Goal: Transaction & Acquisition: Purchase product/service

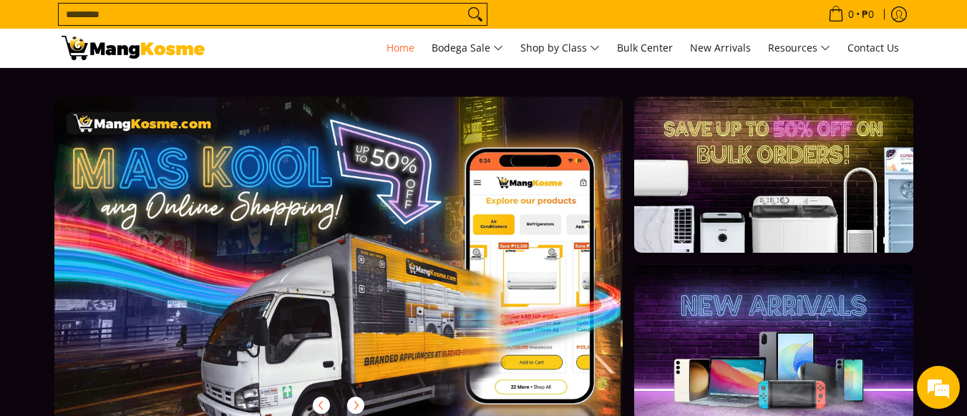
scroll to position [0, 573]
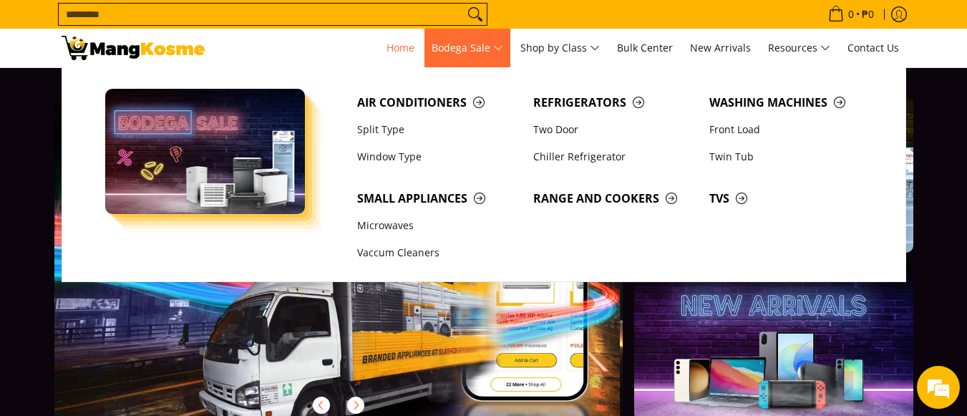
click at [498, 47] on span "Bodega Sale" at bounding box center [468, 48] width 72 height 18
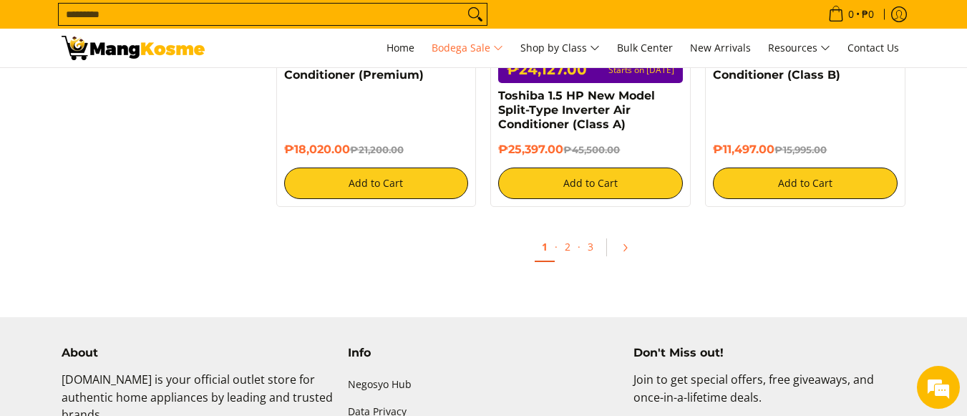
scroll to position [3276, 0]
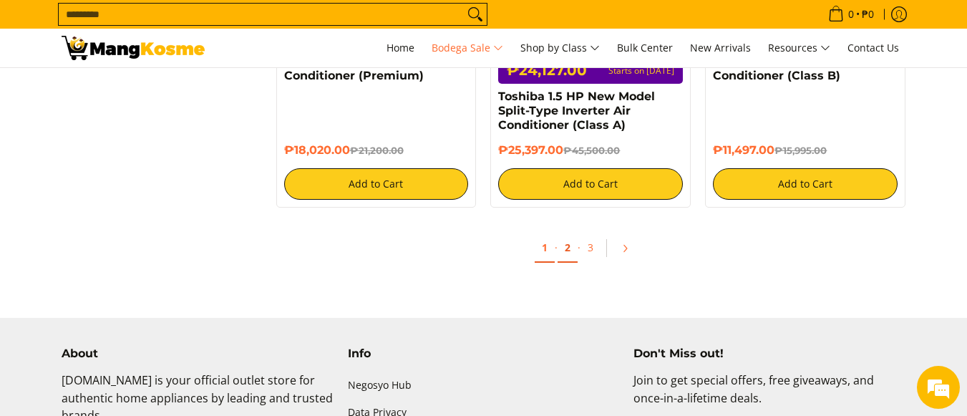
click at [569, 248] on link "2" at bounding box center [568, 247] width 20 height 29
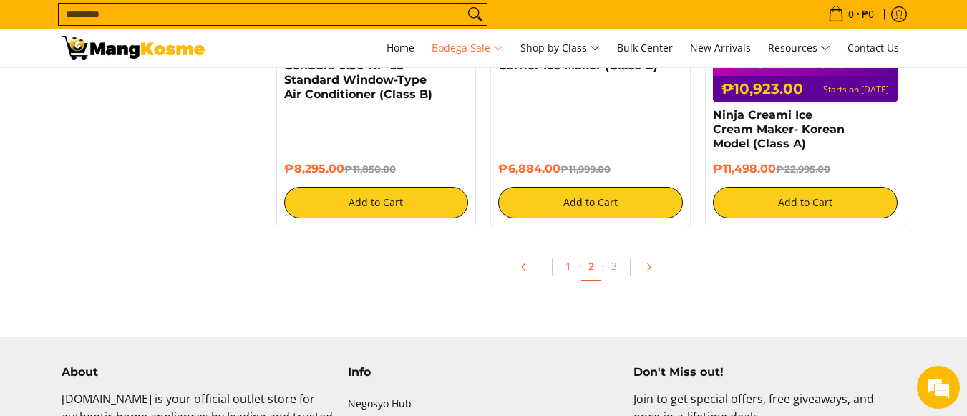
scroll to position [3202, 0]
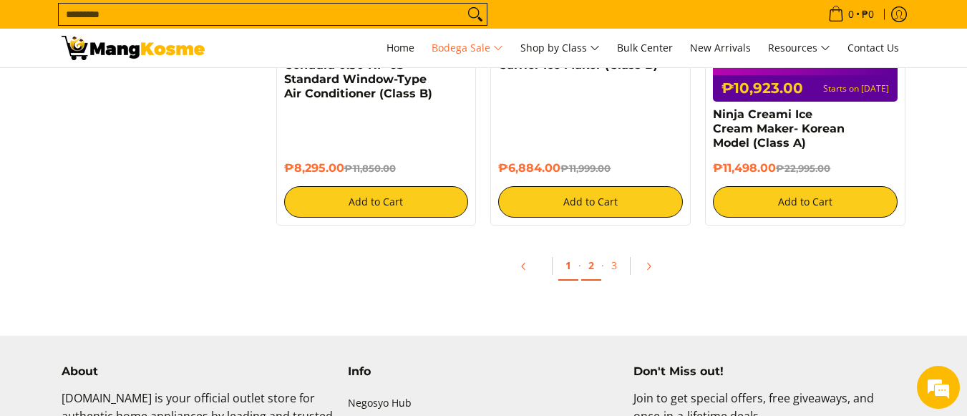
click at [573, 252] on link "1" at bounding box center [569, 265] width 20 height 29
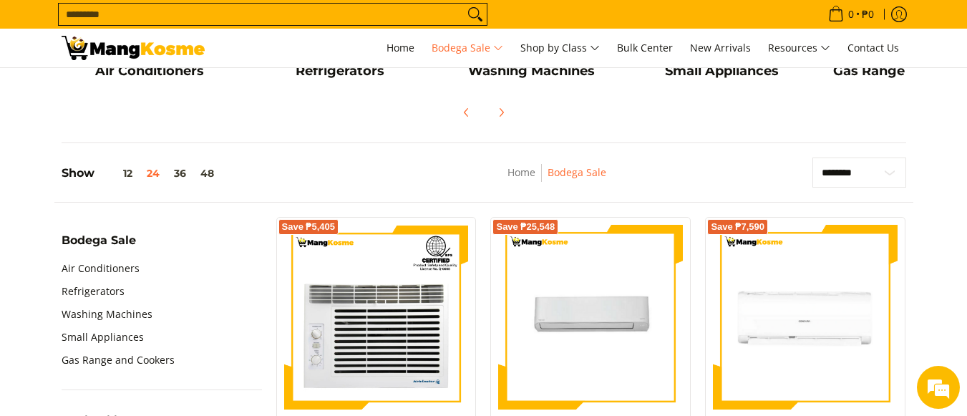
scroll to position [332, 0]
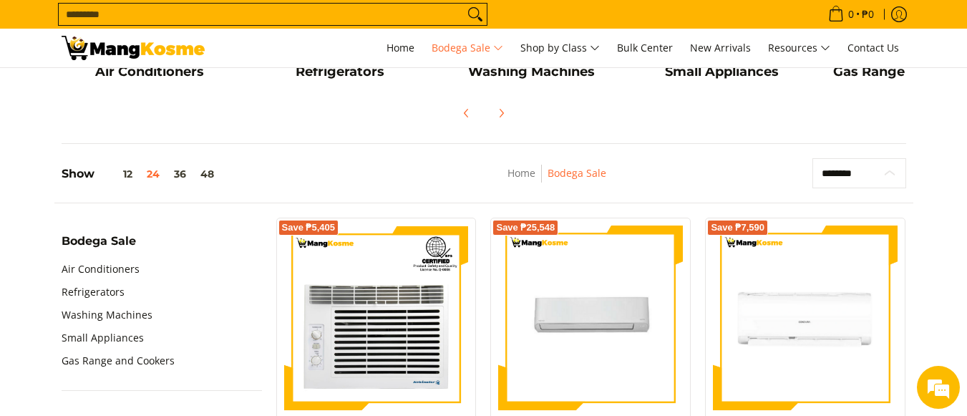
click at [860, 176] on select "**********" at bounding box center [860, 173] width 94 height 30
click at [120, 270] on link "Air Conditioners" at bounding box center [101, 269] width 78 height 23
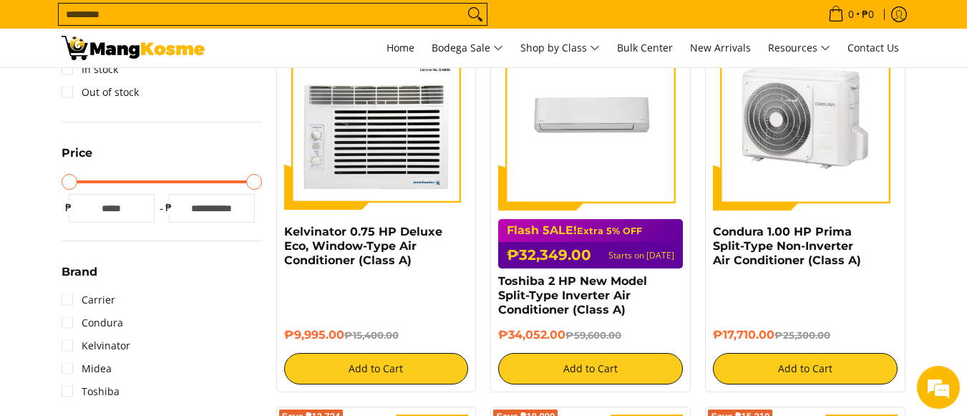
click at [816, 98] on img at bounding box center [805, 118] width 185 height 185
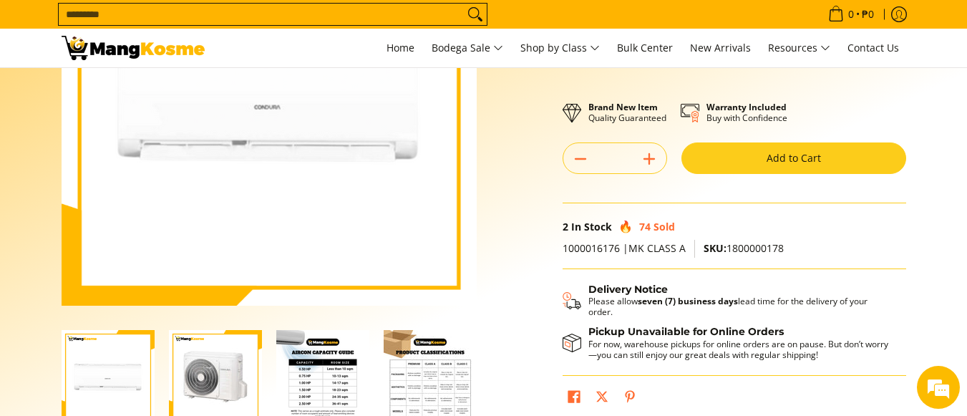
click at [818, 161] on button "Add to Cart" at bounding box center [794, 159] width 225 height 32
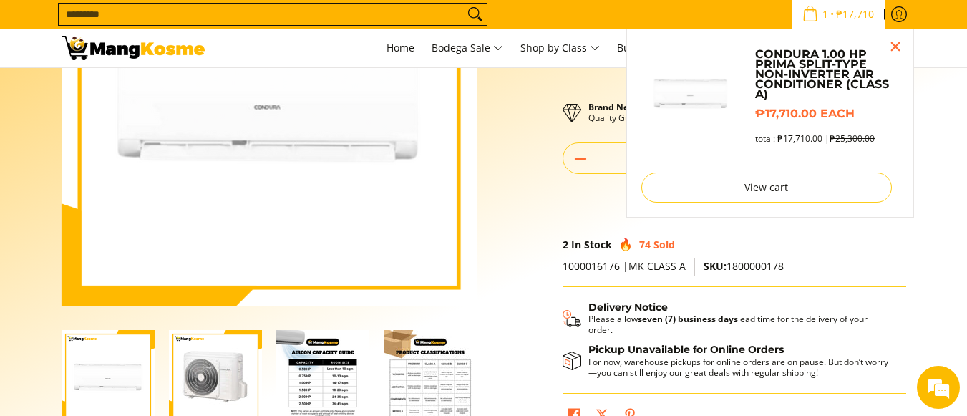
scroll to position [167, 0]
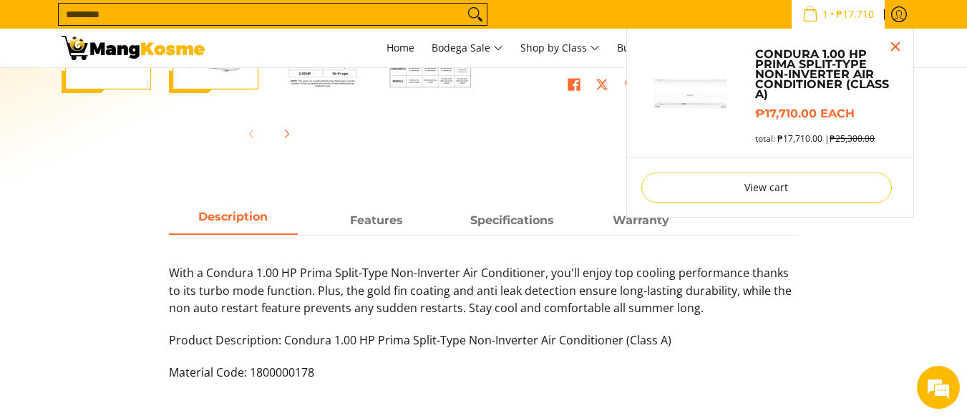
click at [854, 18] on span "₱17,710" at bounding box center [855, 14] width 42 height 10
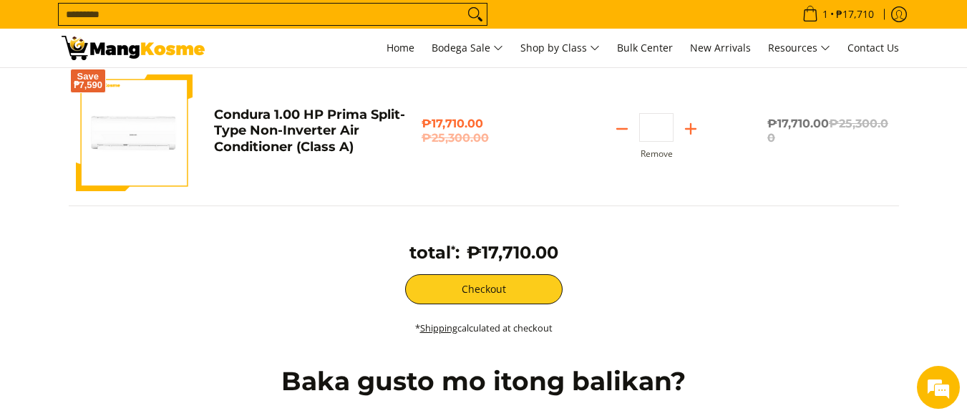
scroll to position [183, 0]
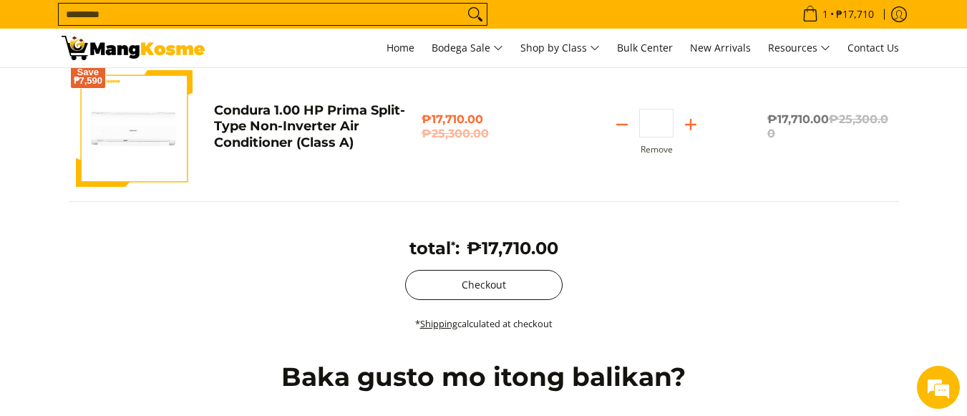
click at [454, 288] on button "Checkout" at bounding box center [484, 285] width 158 height 30
